Goal: Task Accomplishment & Management: Use online tool/utility

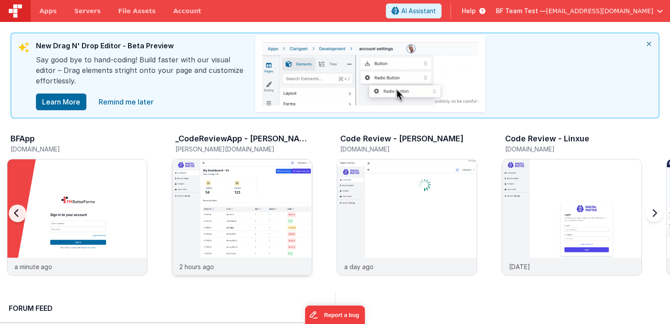
click at [224, 196] on img at bounding box center [241, 228] width 139 height 139
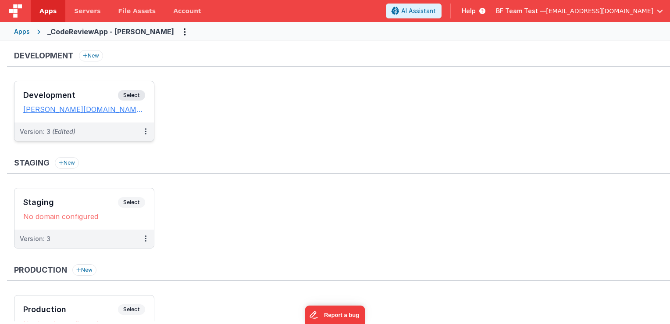
click at [138, 93] on span "Select" at bounding box center [131, 95] width 27 height 11
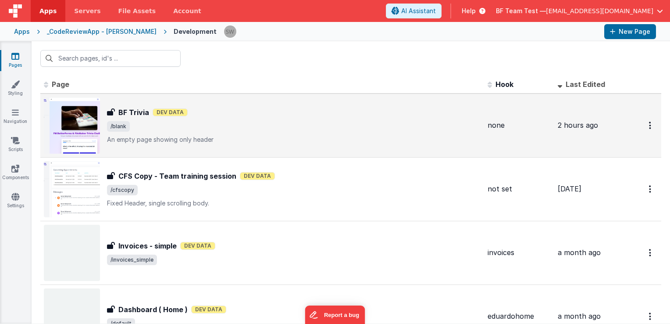
click at [139, 116] on h3 "BF Trivia" at bounding box center [133, 112] width 31 height 11
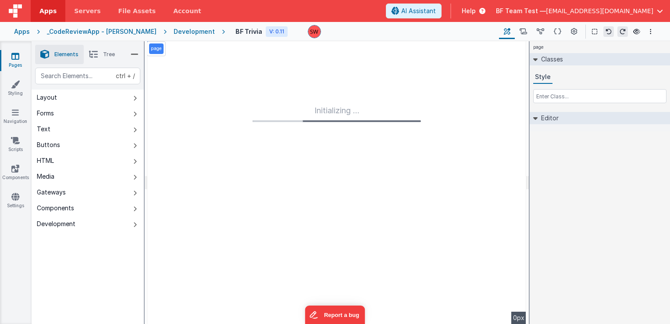
type input "FR_C7973B51-C69B-D042-81BF-8B52A1AFB08E"
type textarea "An empty page showing only header"
type input "none"
checkbox input "false"
click at [571, 34] on icon at bounding box center [574, 31] width 7 height 9
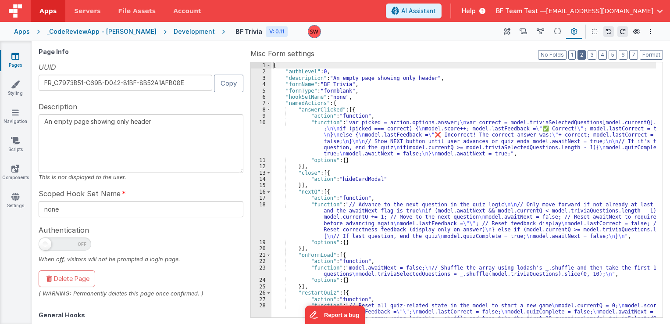
click at [581, 55] on button "2" at bounding box center [581, 55] width 8 height 10
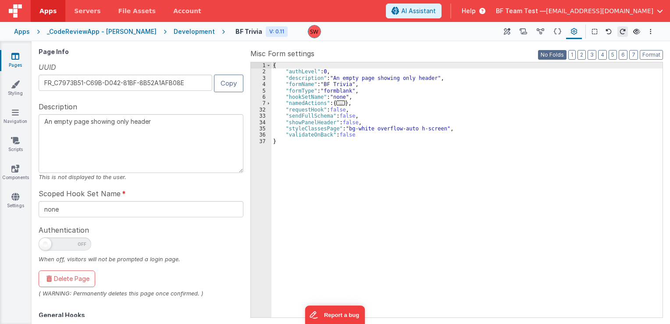
click at [553, 56] on button "No Folds" at bounding box center [552, 55] width 28 height 10
